Goal: Task Accomplishment & Management: Manage account settings

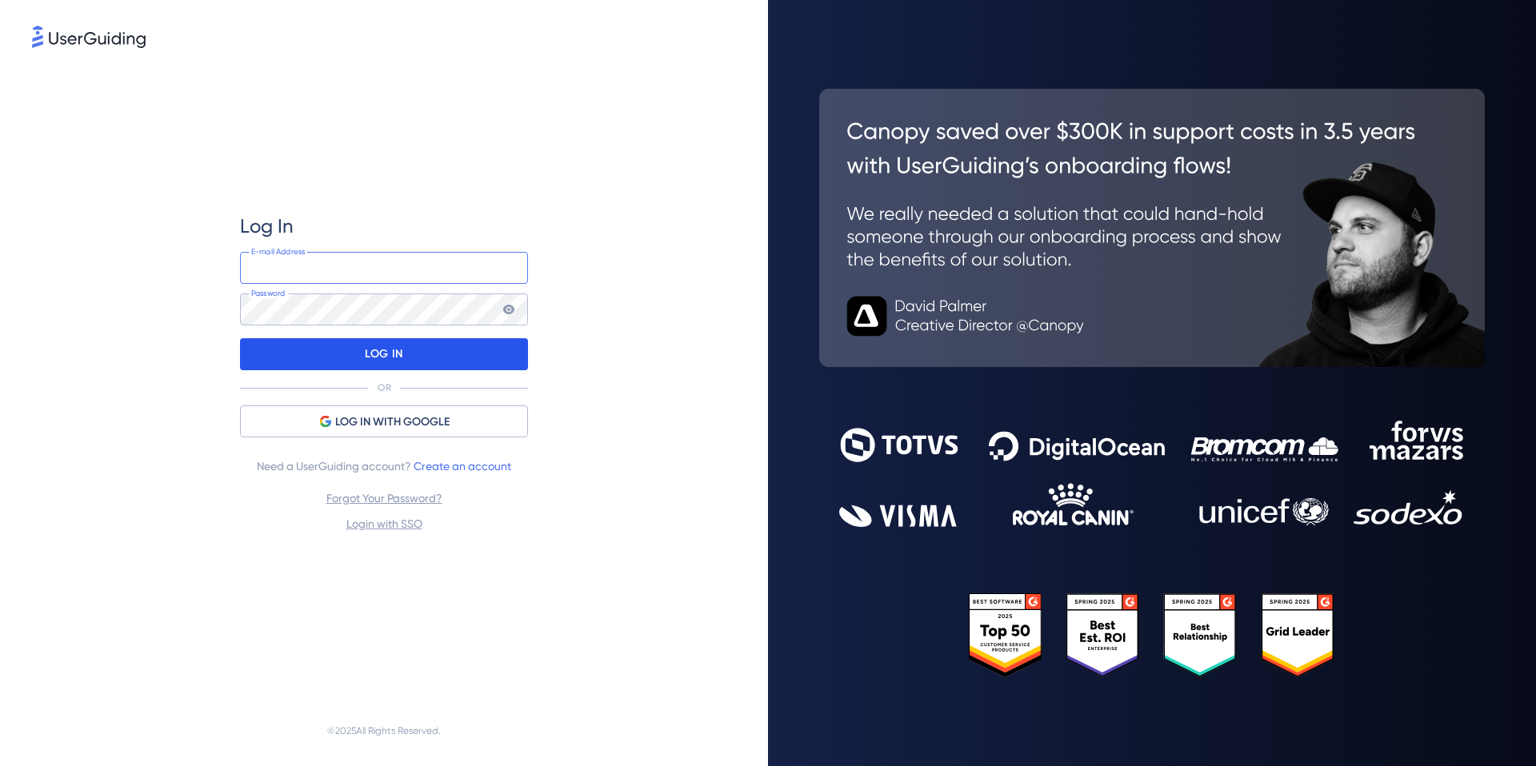
type input "[EMAIL_ADDRESS][DOMAIN_NAME]"
click at [382, 354] on p "LOG IN" at bounding box center [384, 355] width 38 height 26
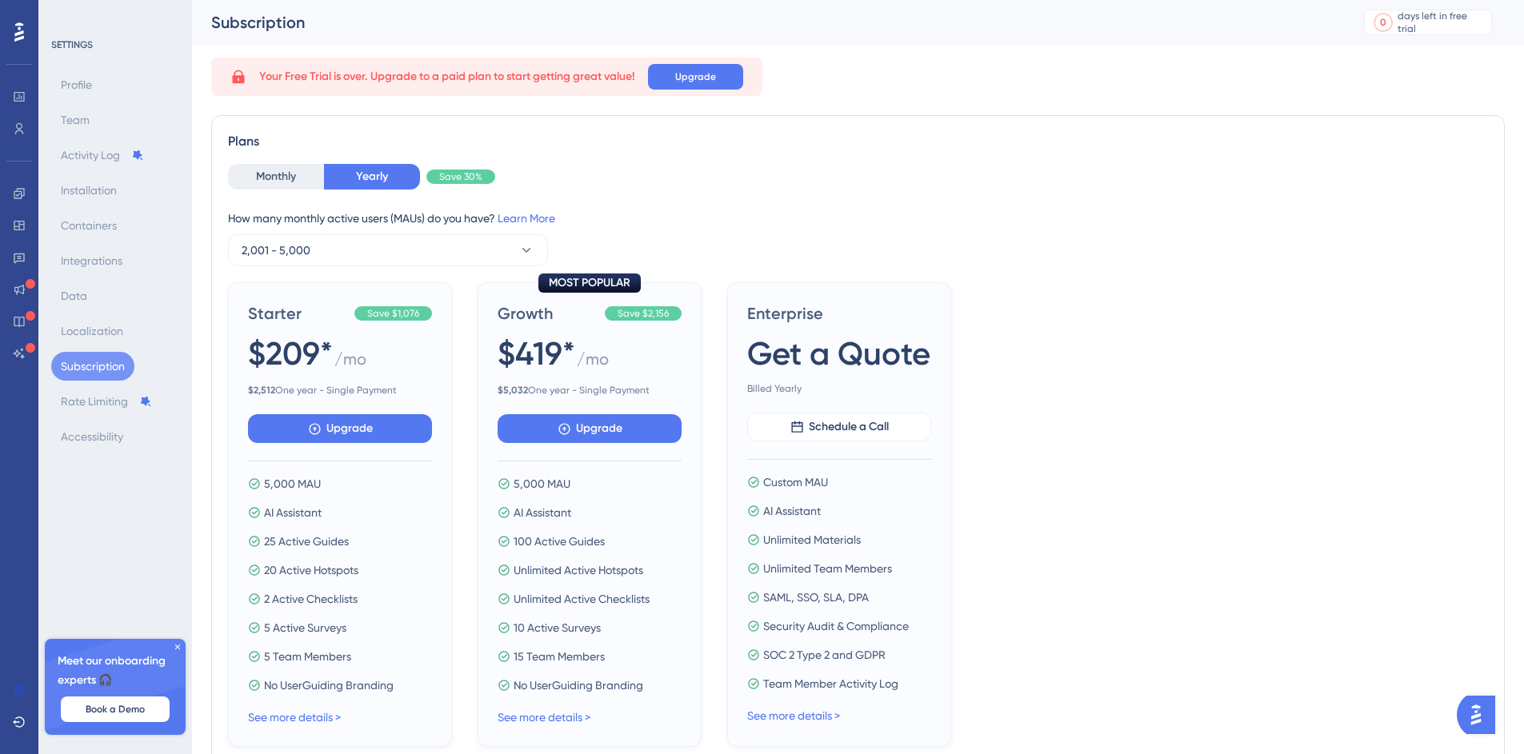
click at [0, 0] on html "Apply for Freemium Plan Click on the button below and Switch to UserGuiding's F…" at bounding box center [754, 345] width 1536 height 766
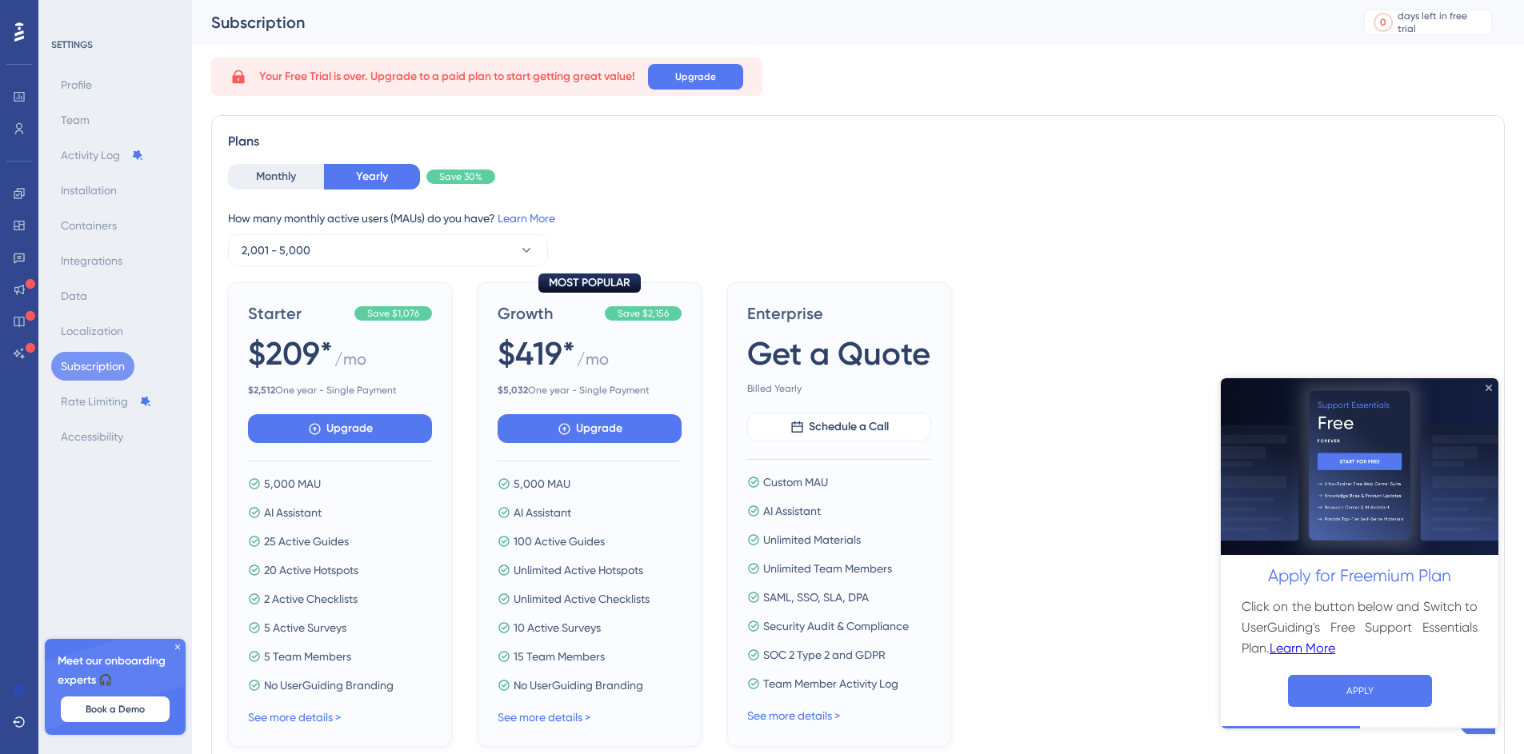
click at [1491, 386] on icon "Close Preview" at bounding box center [1488, 387] width 6 height 6
